Goal: Task Accomplishment & Management: Use online tool/utility

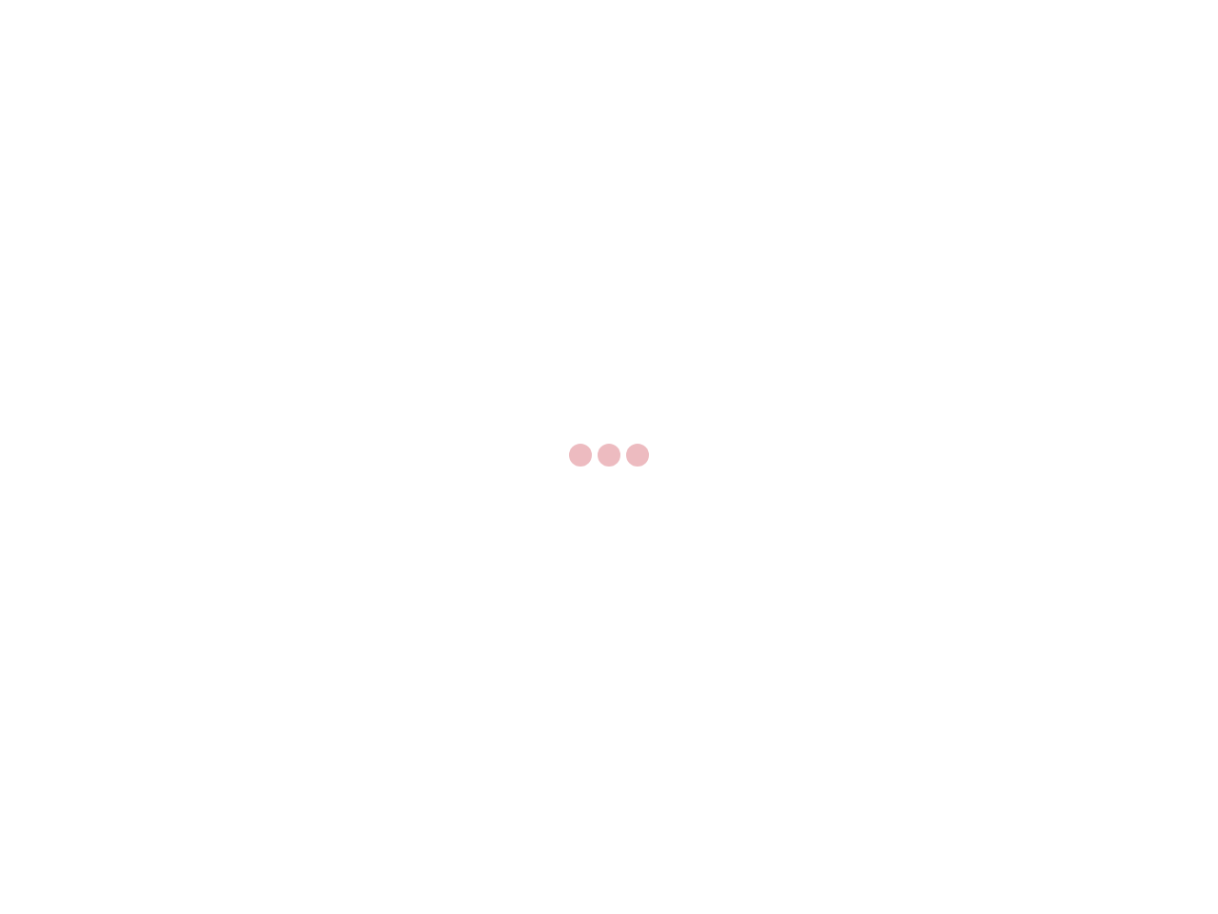
select select "US"
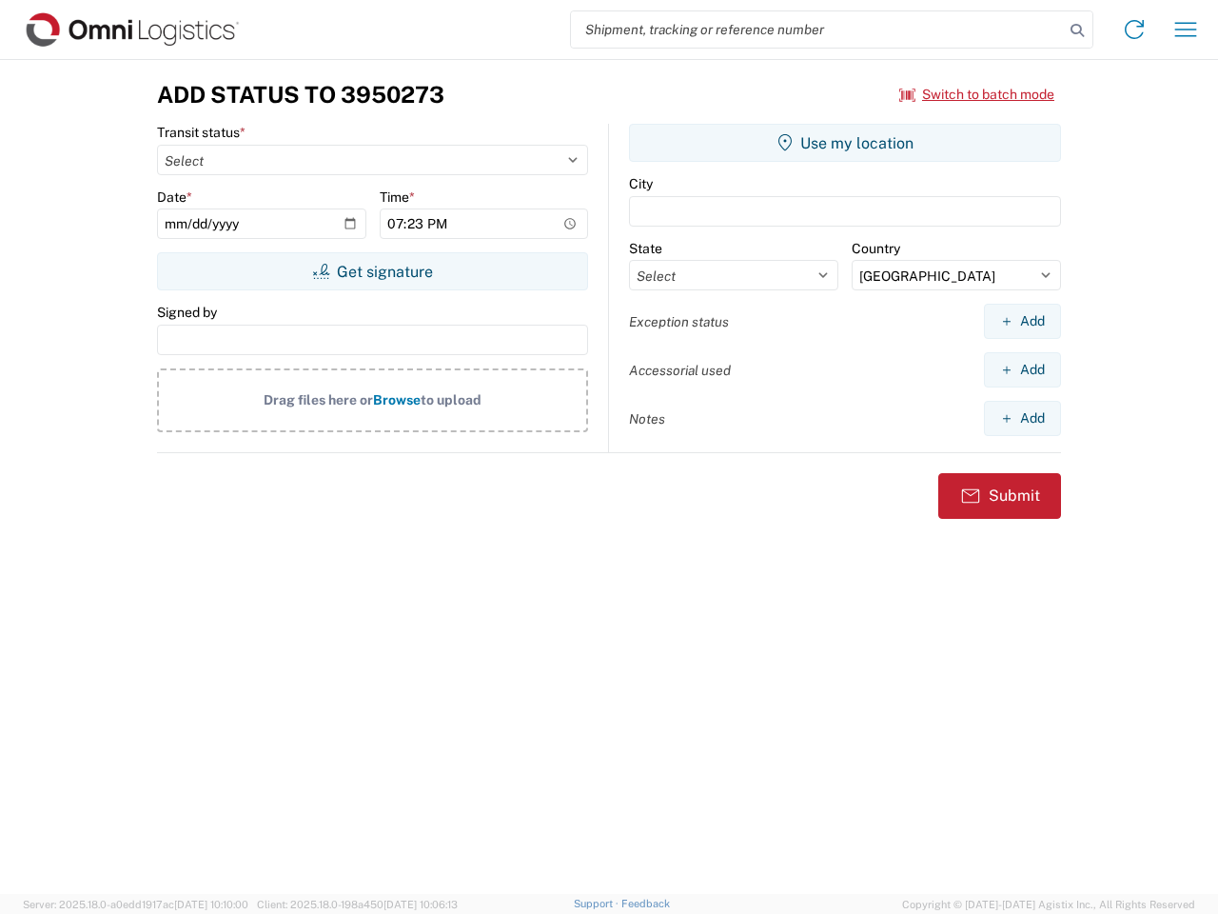
click at [818, 30] on input "search" at bounding box center [817, 29] width 493 height 36
click at [1077, 30] on icon at bounding box center [1077, 30] width 27 height 27
click at [1135, 30] on icon at bounding box center [1134, 29] width 30 height 30
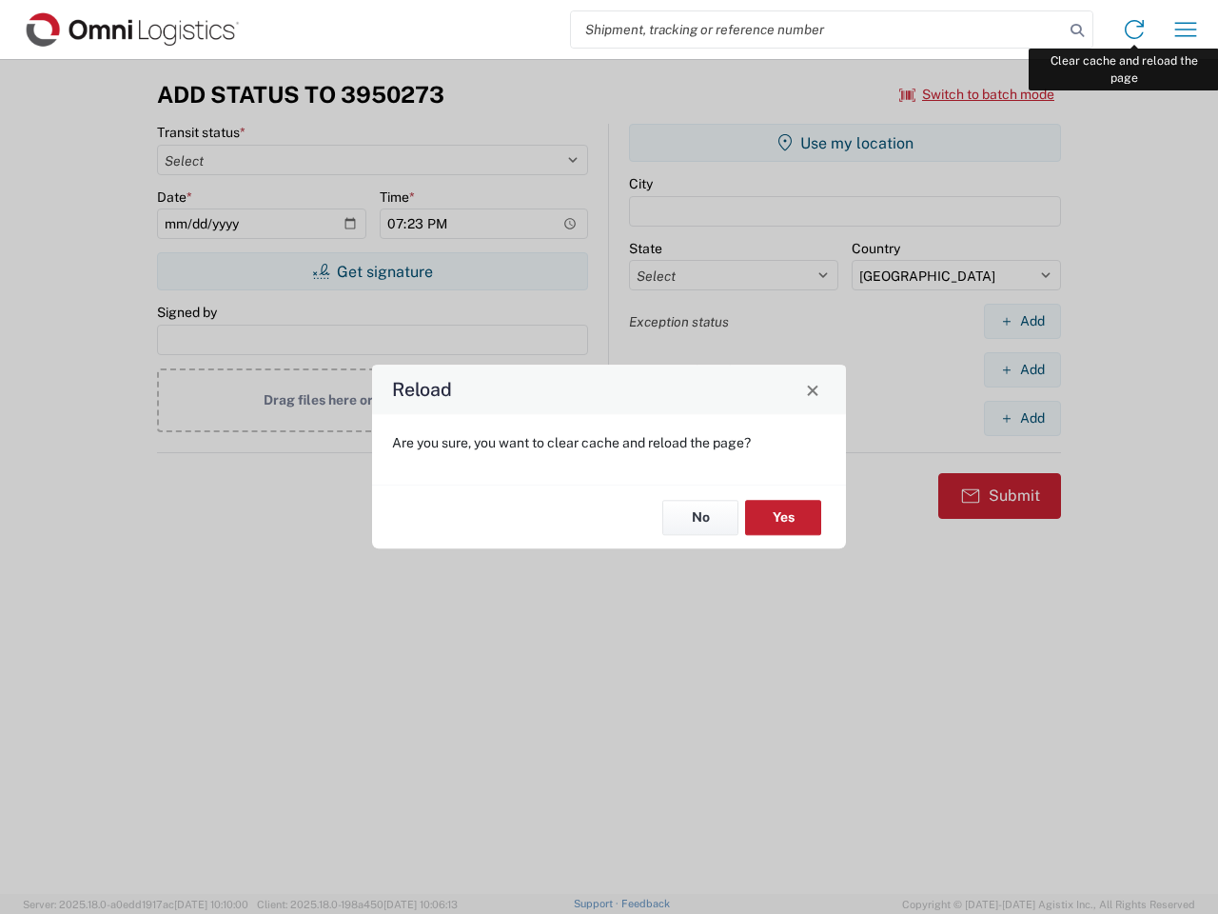
click at [1186, 30] on div "Reload Are you sure, you want to clear cache and reload the page? No Yes" at bounding box center [609, 457] width 1218 height 914
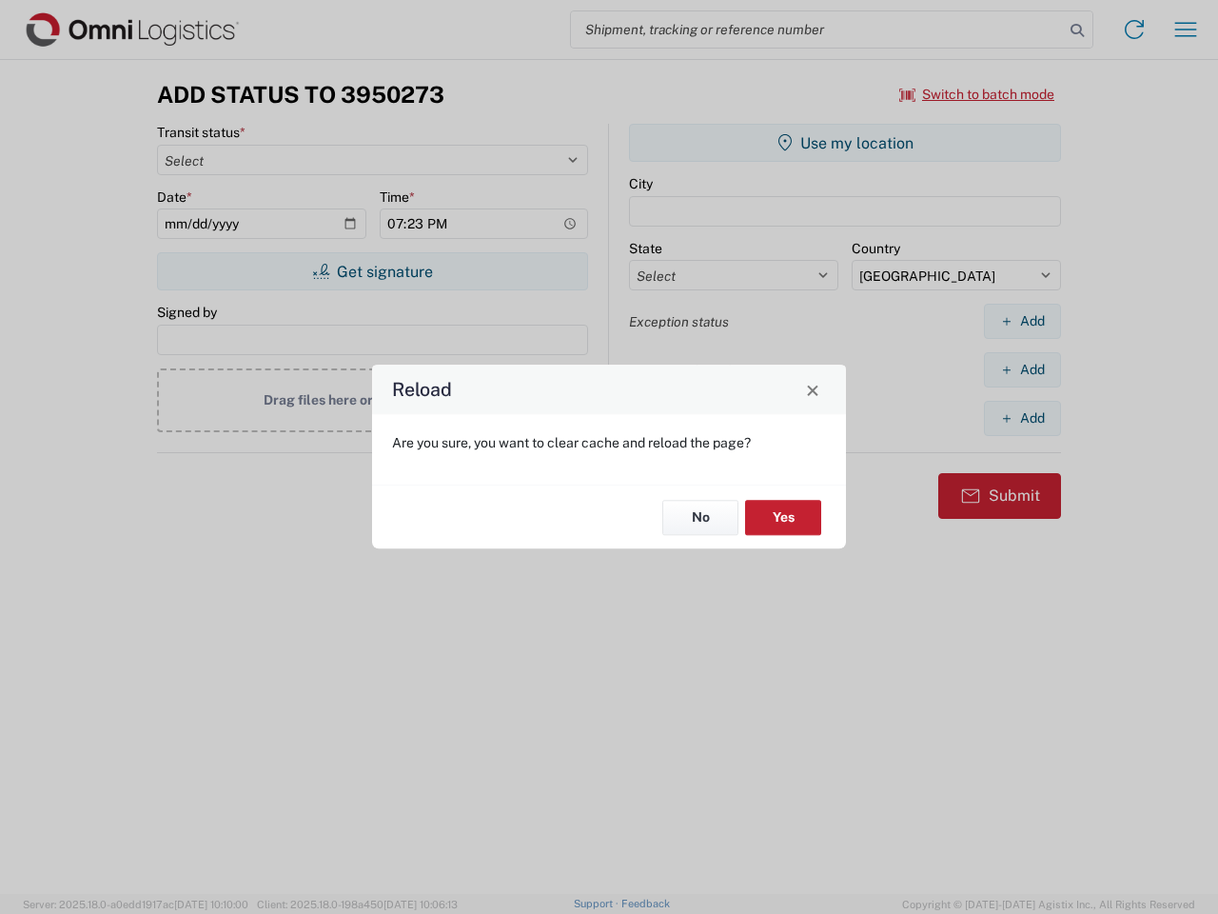
click at [977, 94] on div "Reload Are you sure, you want to clear cache and reload the page? No Yes" at bounding box center [609, 457] width 1218 height 914
click at [372, 271] on div "Reload Are you sure, you want to clear cache and reload the page? No Yes" at bounding box center [609, 457] width 1218 height 914
click at [845, 143] on div "Reload Are you sure, you want to clear cache and reload the page? No Yes" at bounding box center [609, 457] width 1218 height 914
click at [1022, 321] on div "Reload Are you sure, you want to clear cache and reload the page? No Yes" at bounding box center [609, 457] width 1218 height 914
click at [1022, 369] on div "Reload Are you sure, you want to clear cache and reload the page? No Yes" at bounding box center [609, 457] width 1218 height 914
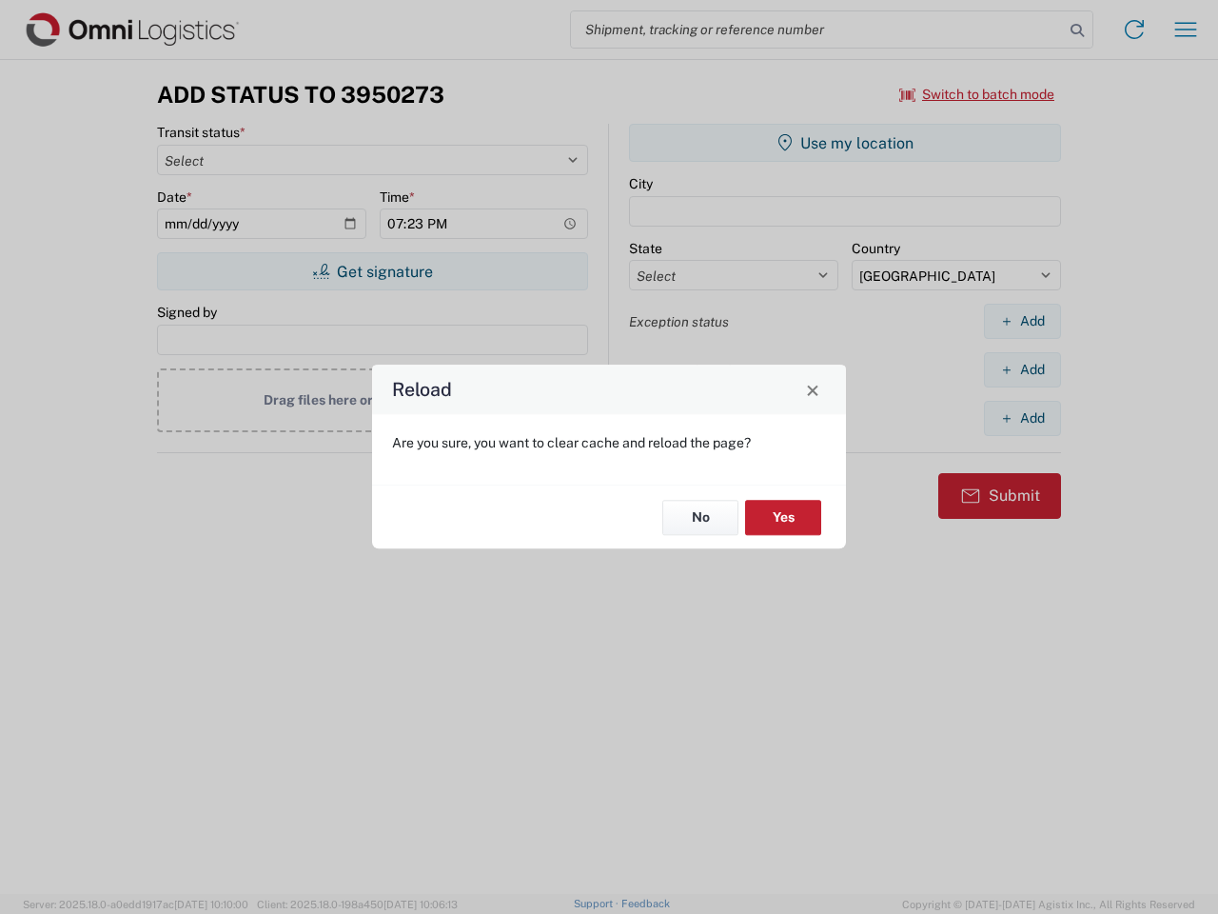
click at [1022, 418] on div "Reload Are you sure, you want to clear cache and reload the page? No Yes" at bounding box center [609, 457] width 1218 height 914
